Goal: Task Accomplishment & Management: Complete application form

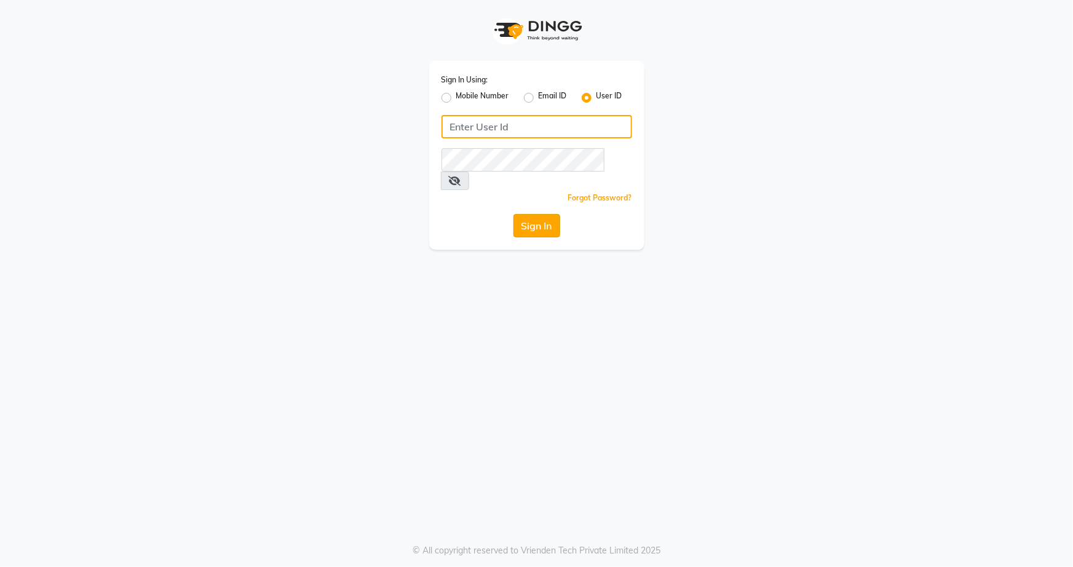
type input "snehasmakeup"
click at [548, 214] on button "Sign In" at bounding box center [537, 225] width 47 height 23
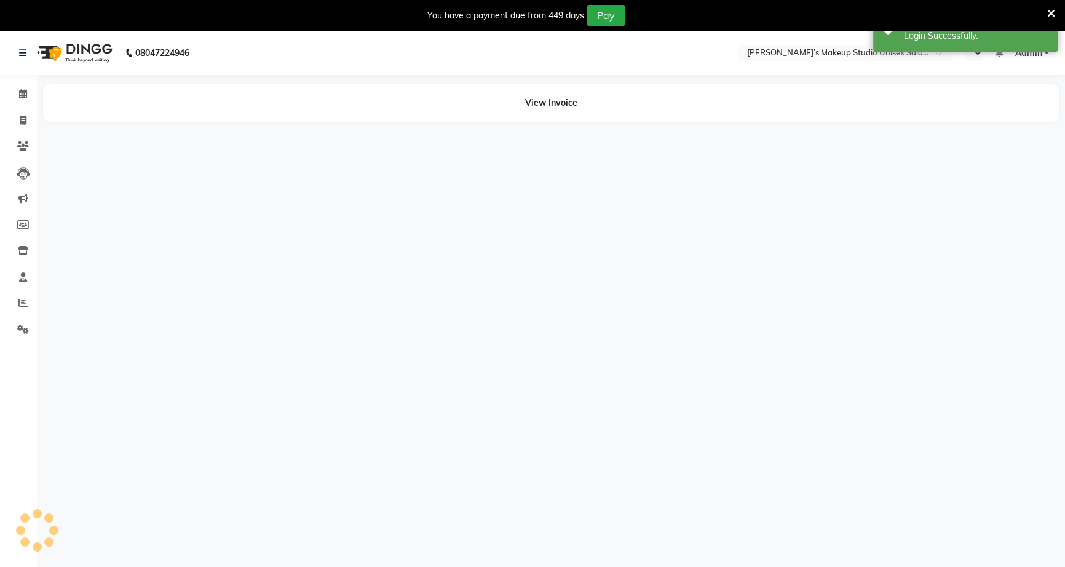
select select "en"
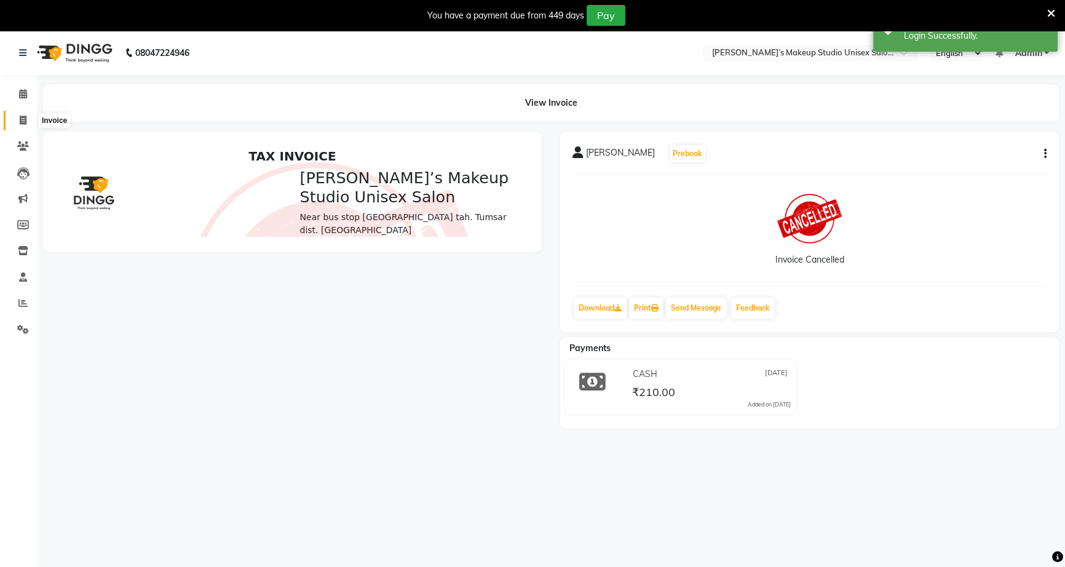
click at [24, 119] on icon at bounding box center [23, 120] width 7 height 9
select select "service"
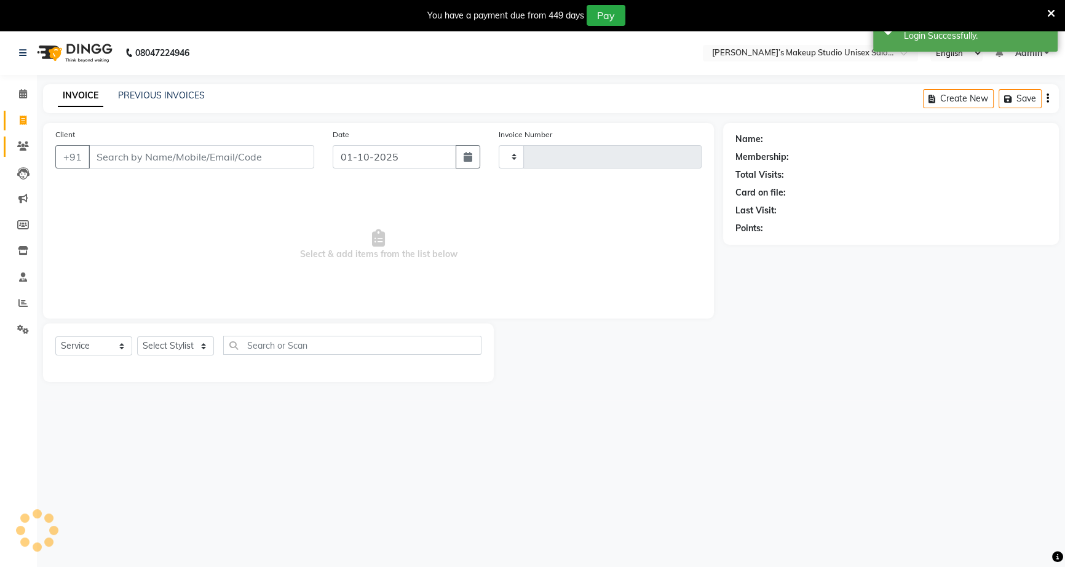
type input "1244"
select select "6543"
click at [28, 145] on icon at bounding box center [23, 145] width 12 height 9
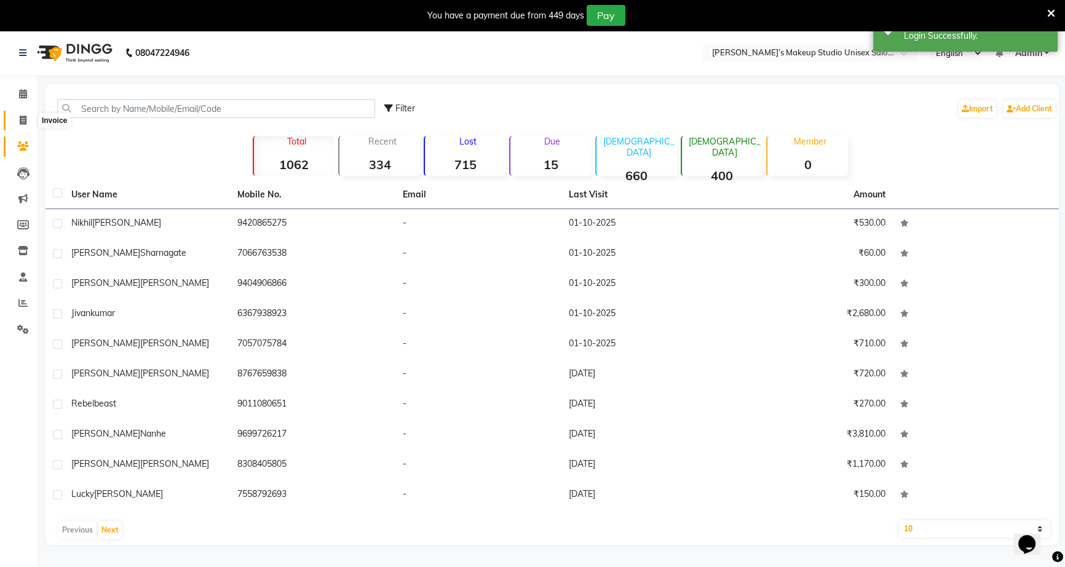
click at [18, 117] on span at bounding box center [23, 121] width 22 height 14
select select "6543"
select select "service"
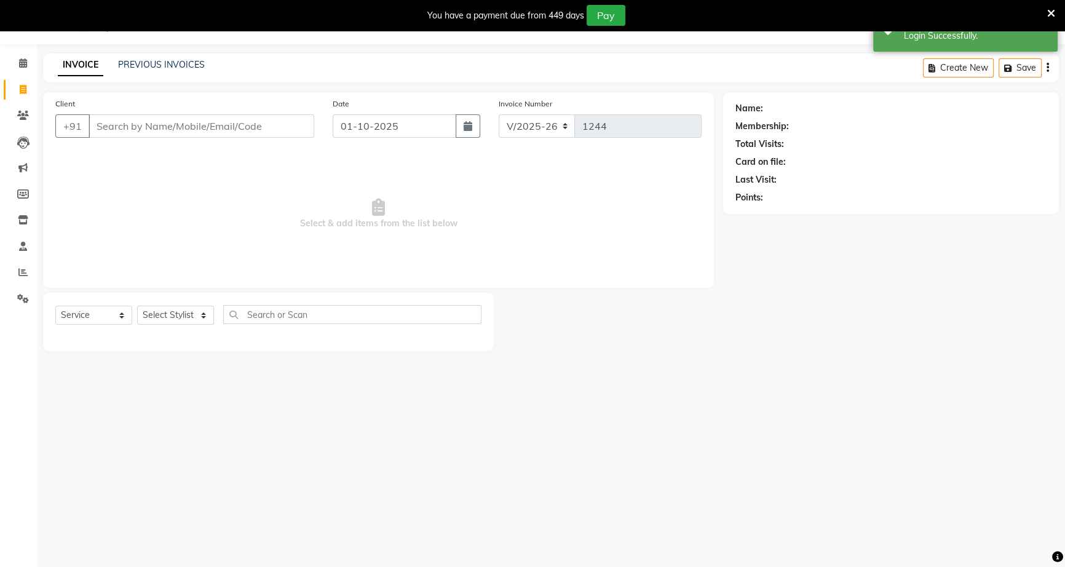
click at [94, 123] on input "Client" at bounding box center [202, 125] width 226 height 23
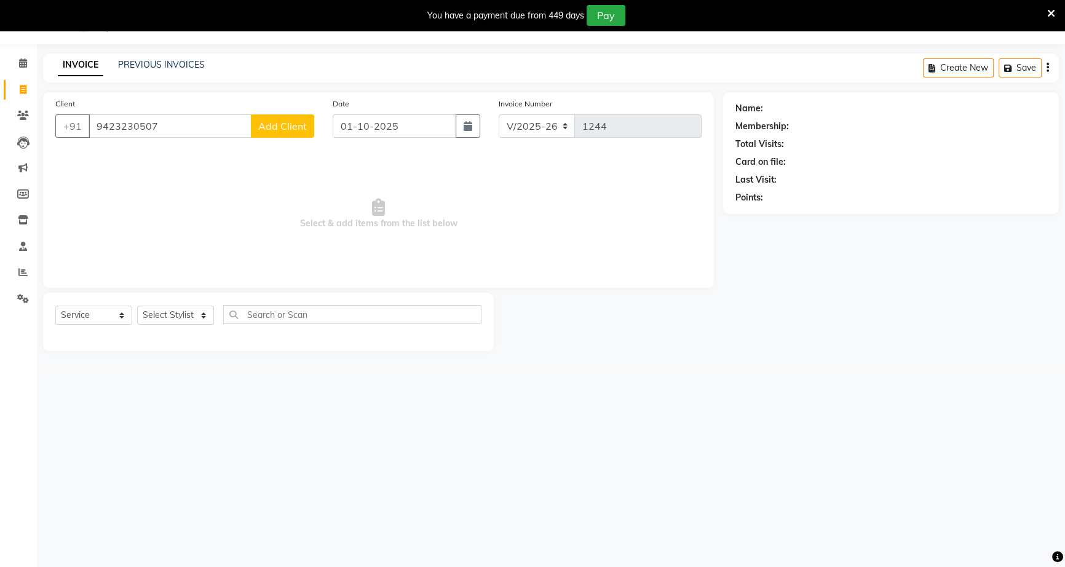
type input "9423230507"
click at [263, 141] on div "Client [PHONE_NUMBER] Add Client" at bounding box center [184, 122] width 277 height 50
click at [282, 127] on span "Add Client" at bounding box center [282, 126] width 49 height 12
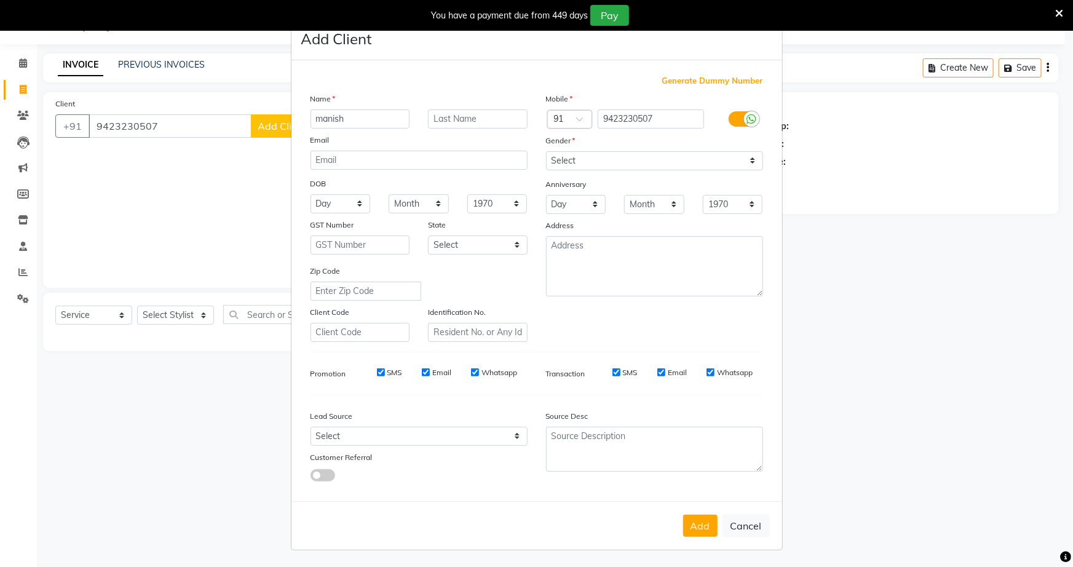
type input "manish"
click at [553, 164] on select "Select [DEMOGRAPHIC_DATA] [DEMOGRAPHIC_DATA] Other Prefer Not To Say" at bounding box center [654, 160] width 217 height 19
select select "[DEMOGRAPHIC_DATA]"
click at [546, 151] on select "Select [DEMOGRAPHIC_DATA] [DEMOGRAPHIC_DATA] Other Prefer Not To Say" at bounding box center [654, 160] width 217 height 19
click at [695, 533] on button "Add" at bounding box center [700, 526] width 34 height 22
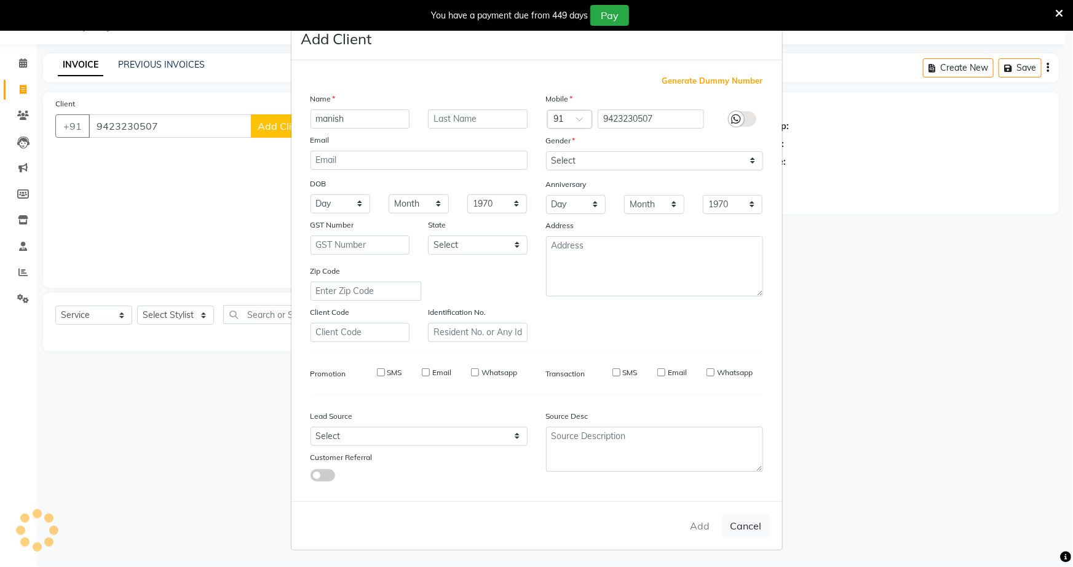
select select
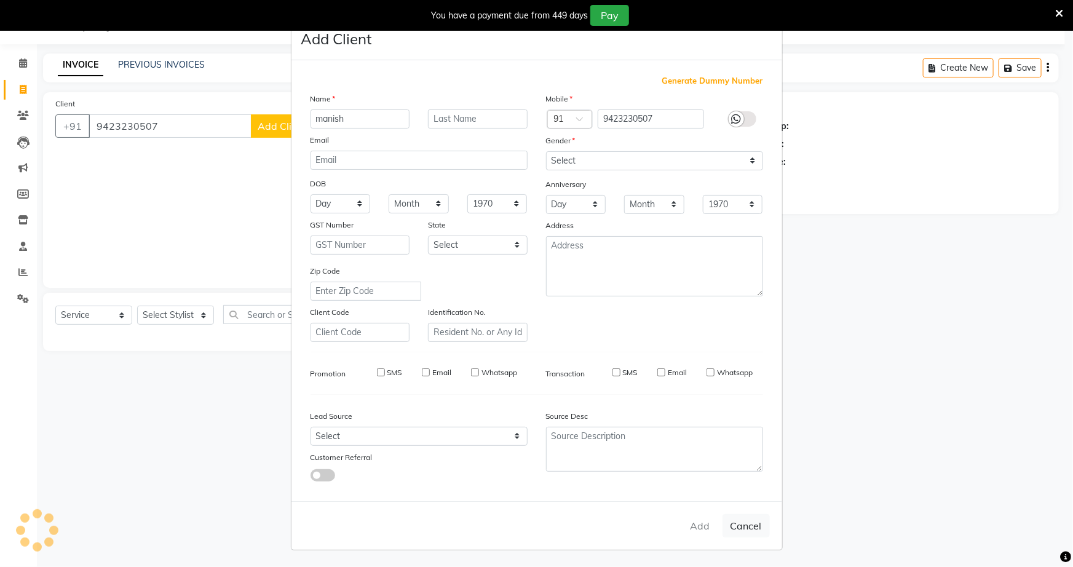
select select
checkbox input "false"
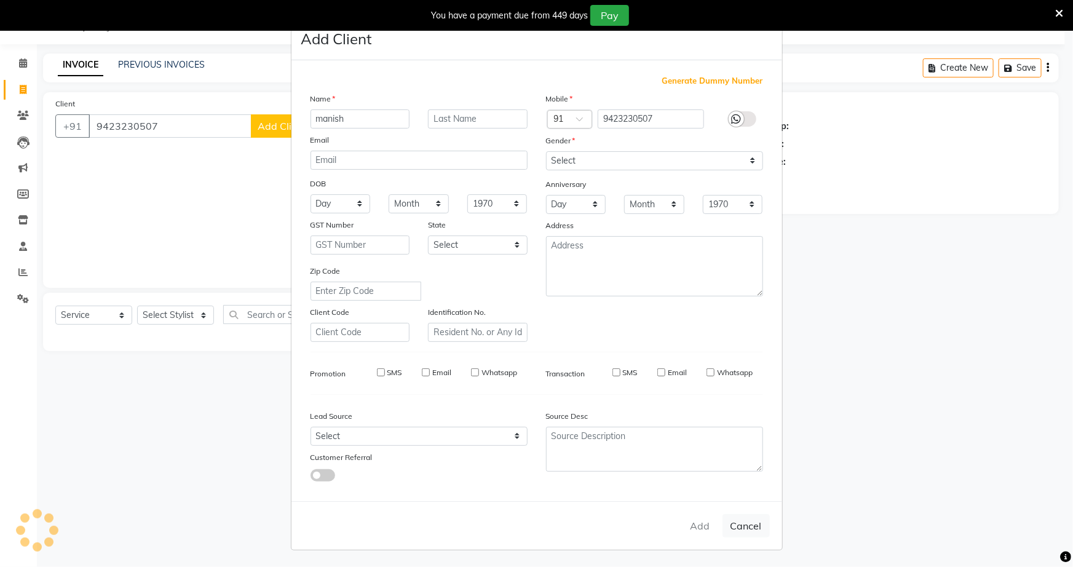
checkbox input "false"
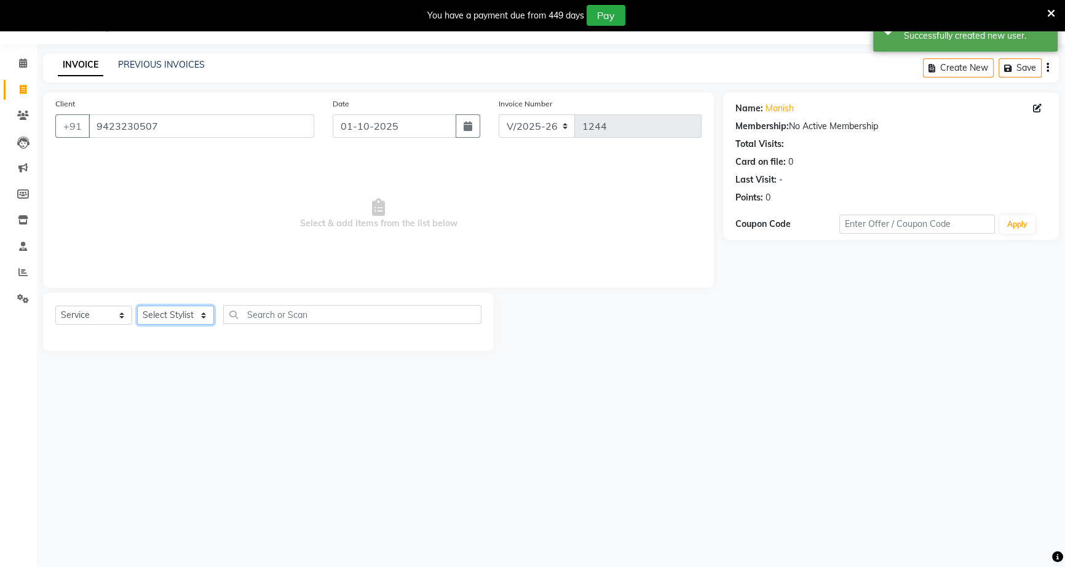
click at [203, 318] on select "Select Stylist [PERSON_NAME] [PERSON_NAME] [PERSON_NAME] [PERSON_NAME] rekha sn…" at bounding box center [175, 315] width 77 height 19
select select "60553"
click at [137, 306] on select "Select Stylist [PERSON_NAME] [PERSON_NAME] [PERSON_NAME] [PERSON_NAME] rekha sn…" at bounding box center [175, 315] width 77 height 19
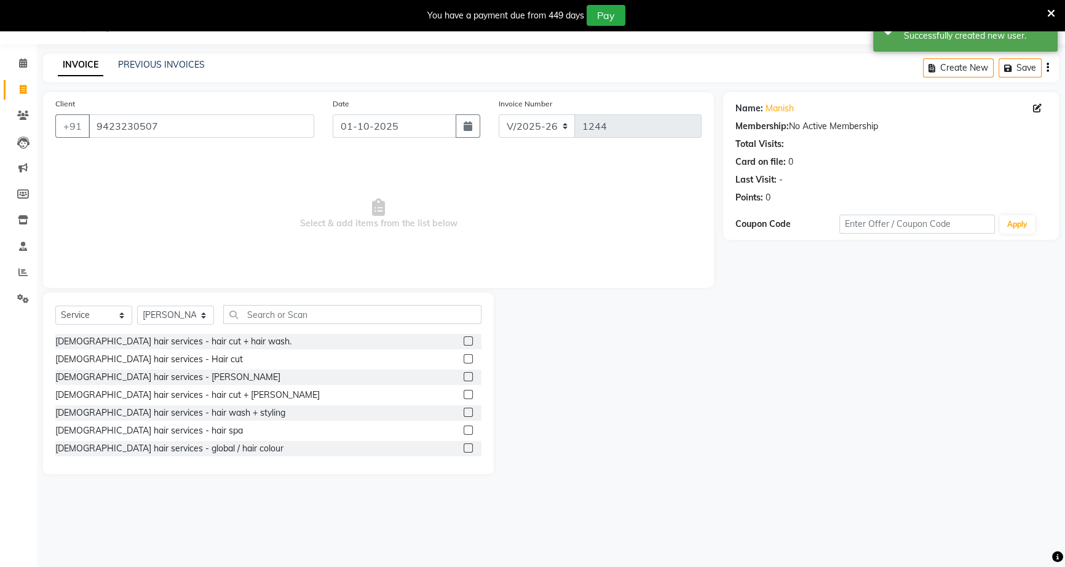
click at [464, 340] on label at bounding box center [468, 340] width 9 height 9
click at [464, 340] on input "checkbox" at bounding box center [468, 342] width 8 height 8
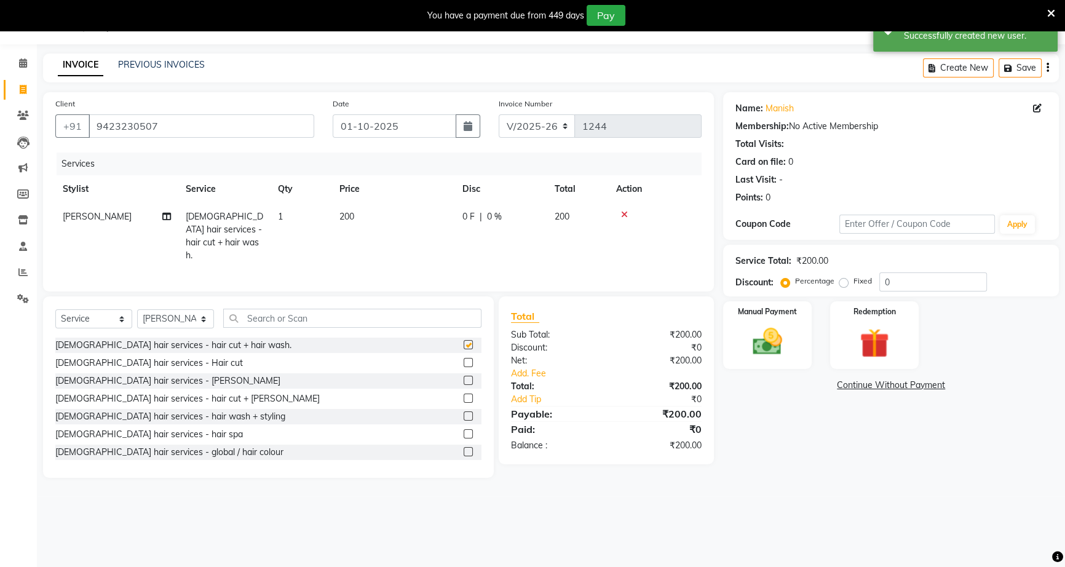
checkbox input "false"
click at [471, 216] on span "0 F" at bounding box center [469, 216] width 12 height 13
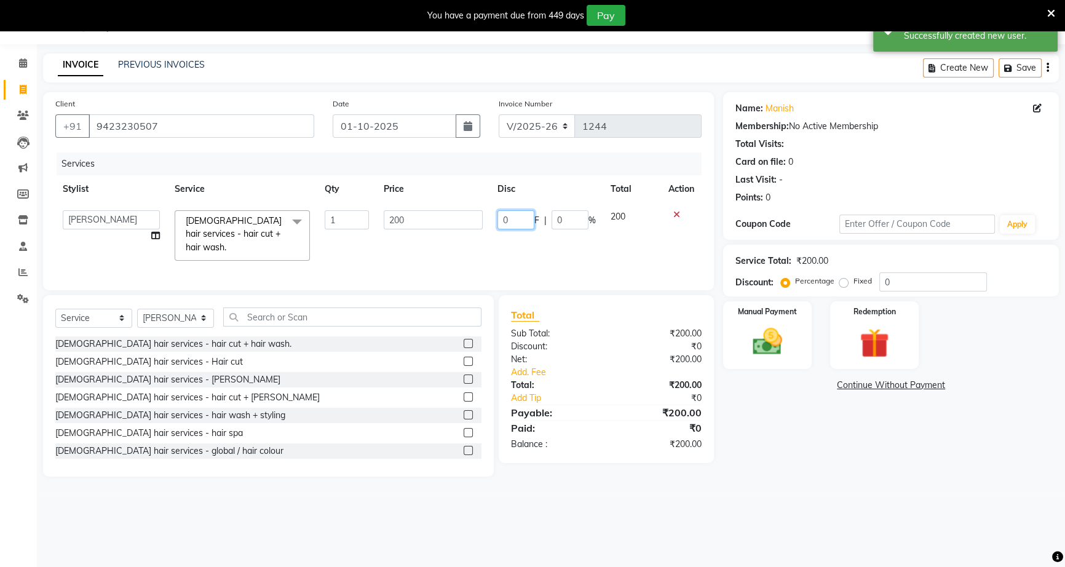
click at [511, 224] on input "0" at bounding box center [516, 219] width 37 height 19
type input "50"
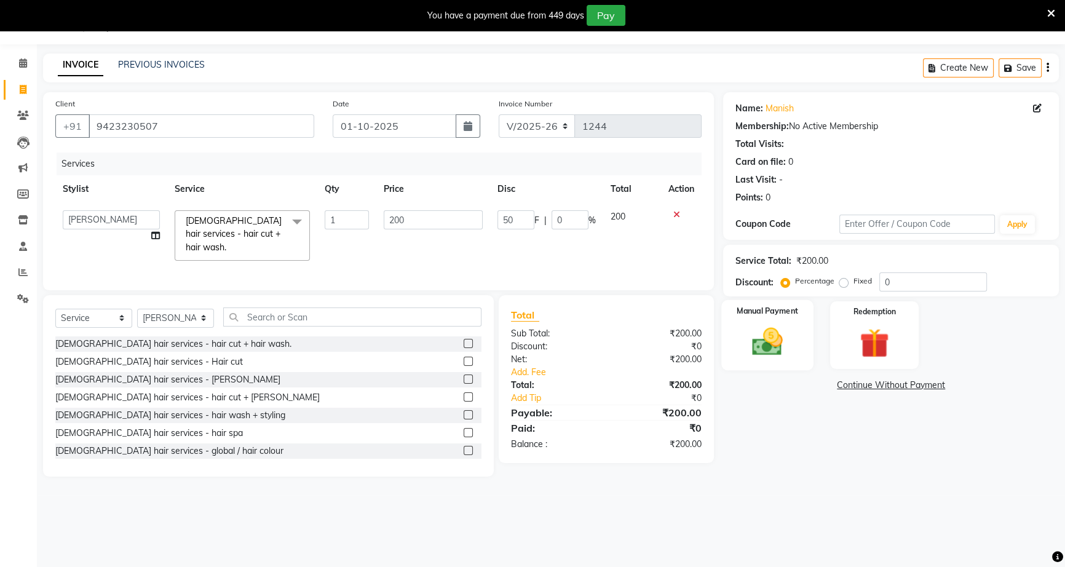
click at [728, 318] on div "Manual Payment" at bounding box center [768, 335] width 92 height 70
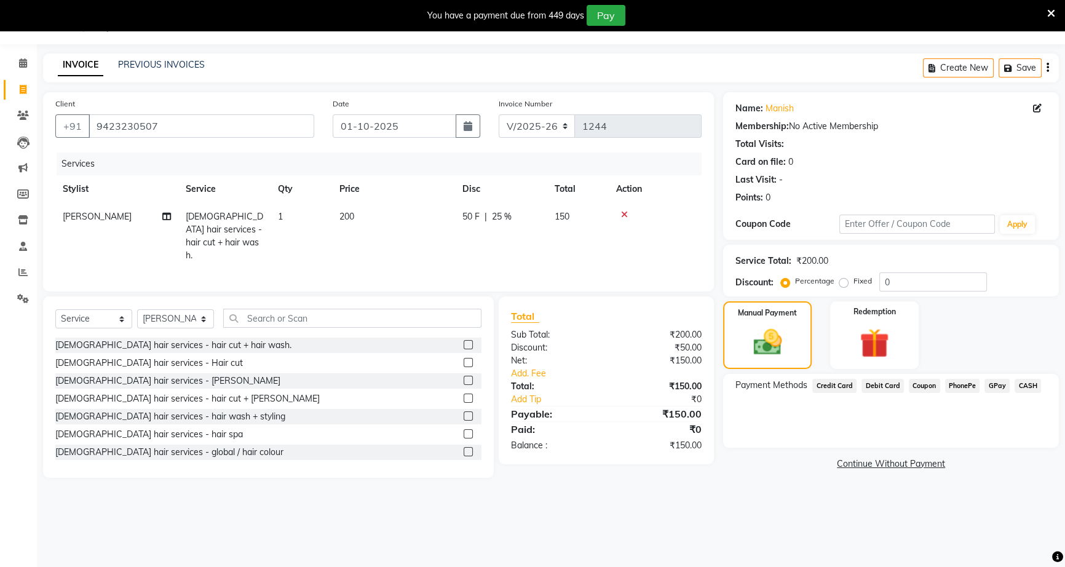
click at [1033, 386] on span "CASH" at bounding box center [1028, 386] width 26 height 14
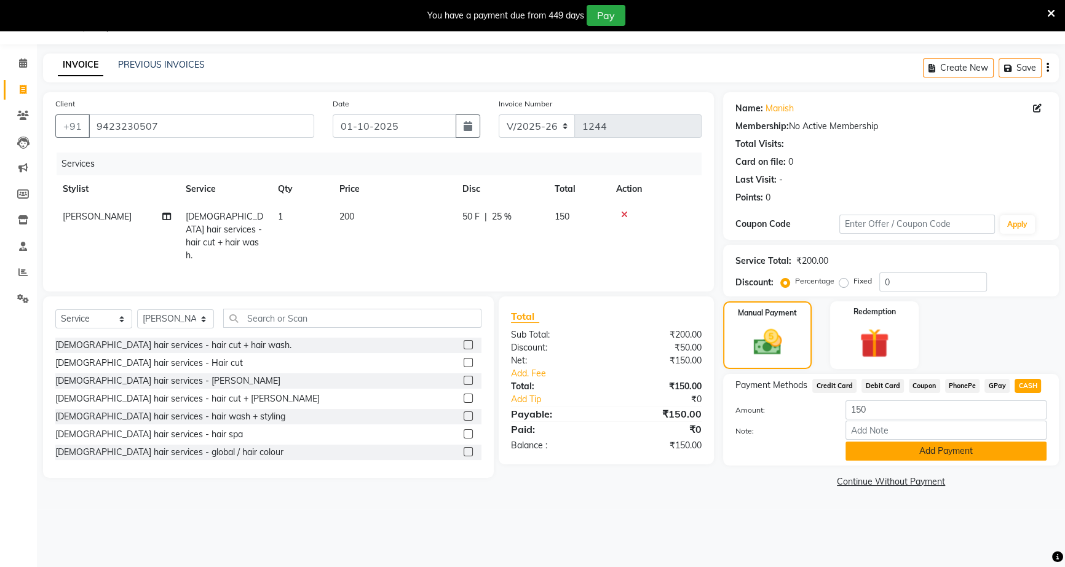
click at [984, 456] on button "Add Payment" at bounding box center [946, 451] width 201 height 19
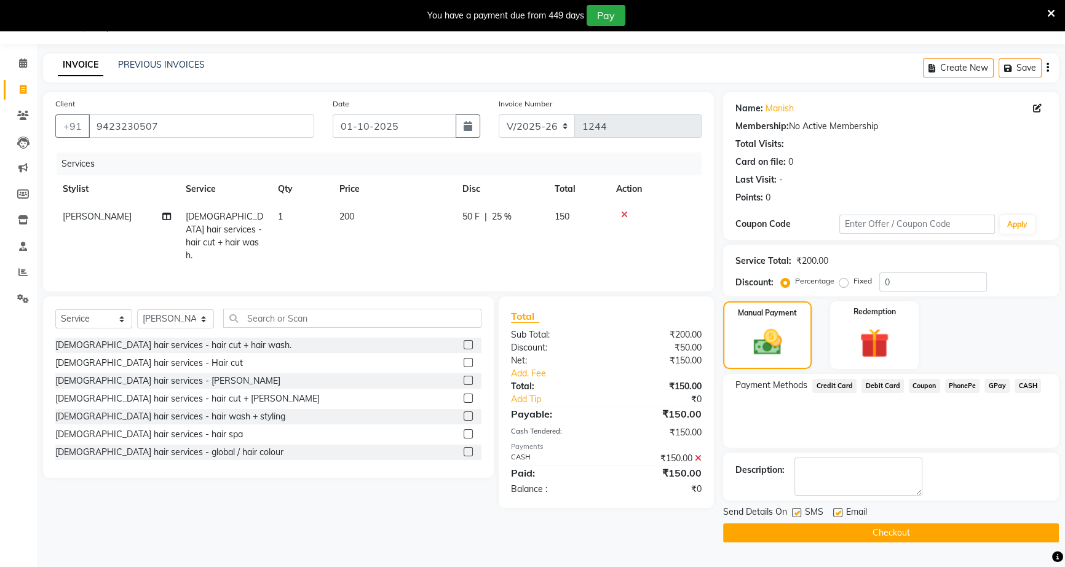
click at [951, 536] on button "Checkout" at bounding box center [891, 533] width 336 height 19
